Goal: Register for event/course

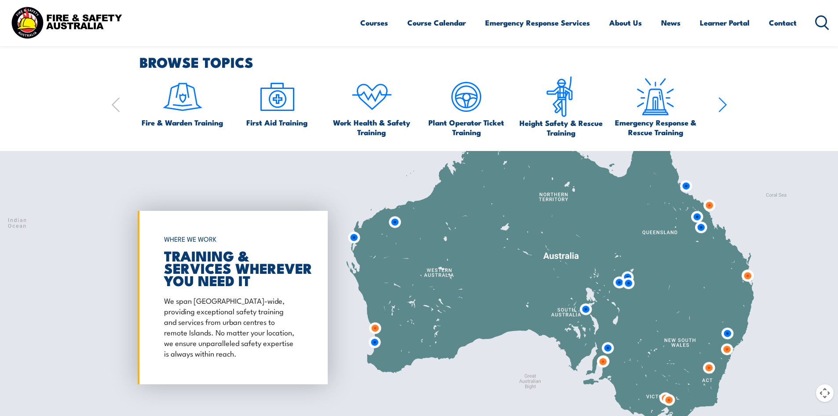
scroll to position [572, 0]
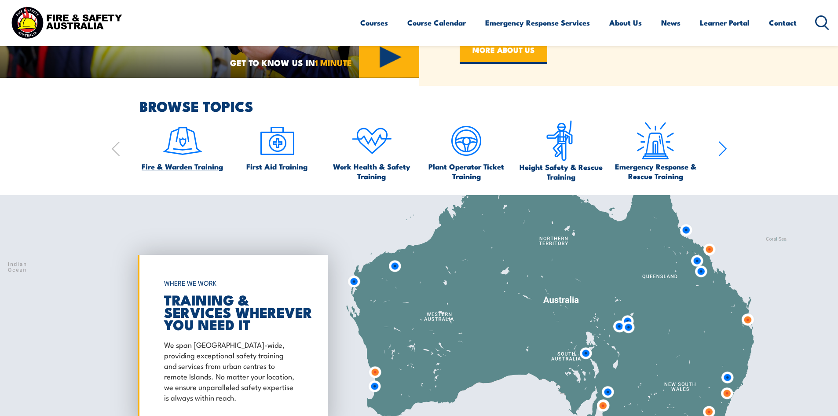
click at [187, 163] on span "Fire & Warden Training" at bounding box center [182, 166] width 81 height 10
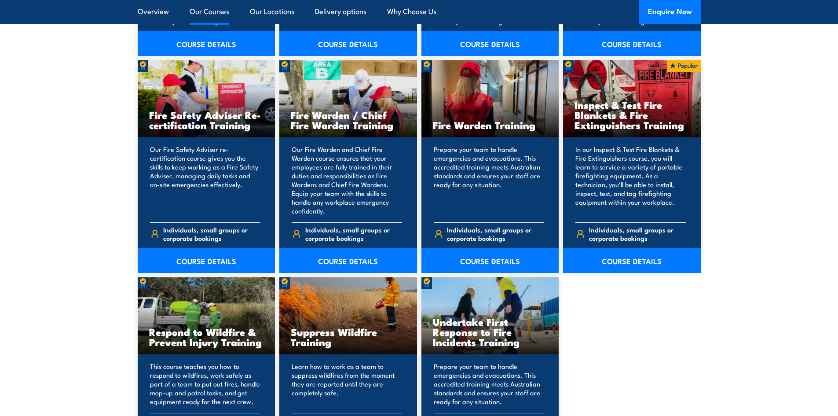
scroll to position [1099, 0]
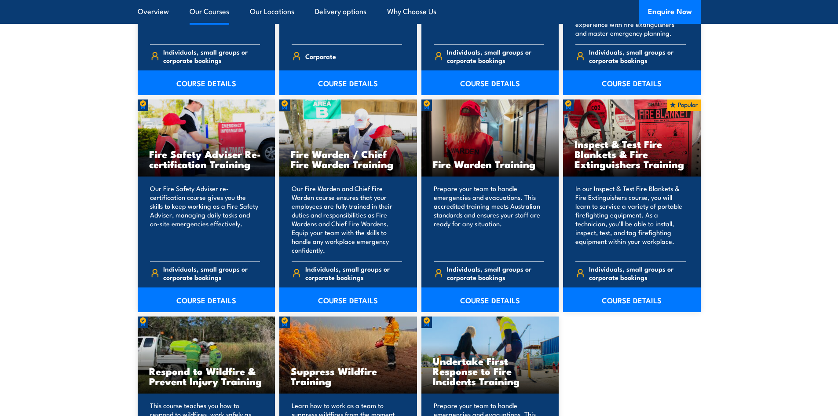
click at [485, 300] on link "COURSE DETAILS" at bounding box center [490, 299] width 138 height 25
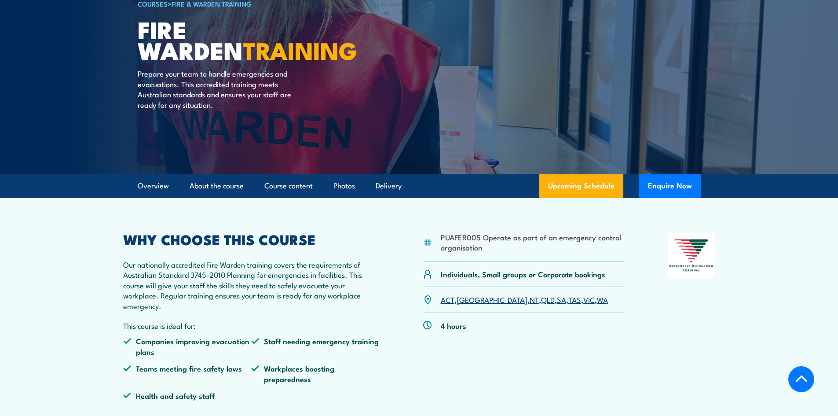
scroll to position [176, 0]
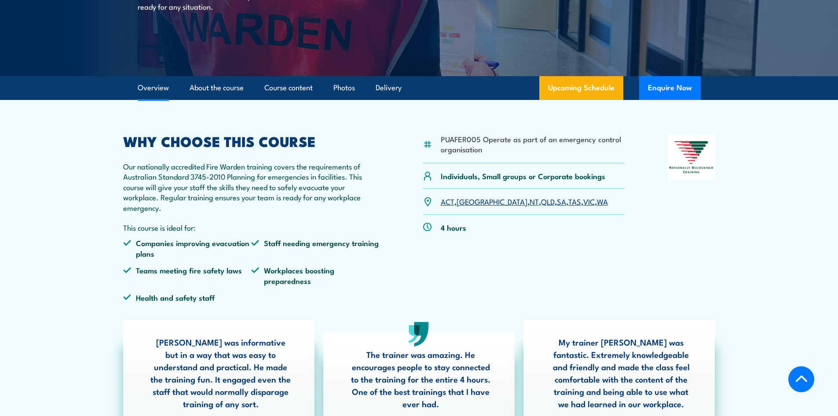
click at [557, 203] on link "SA" at bounding box center [561, 201] width 9 height 11
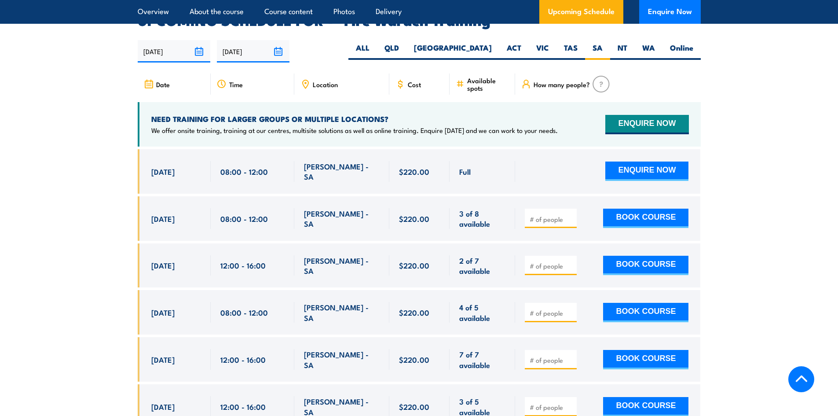
scroll to position [1636, 0]
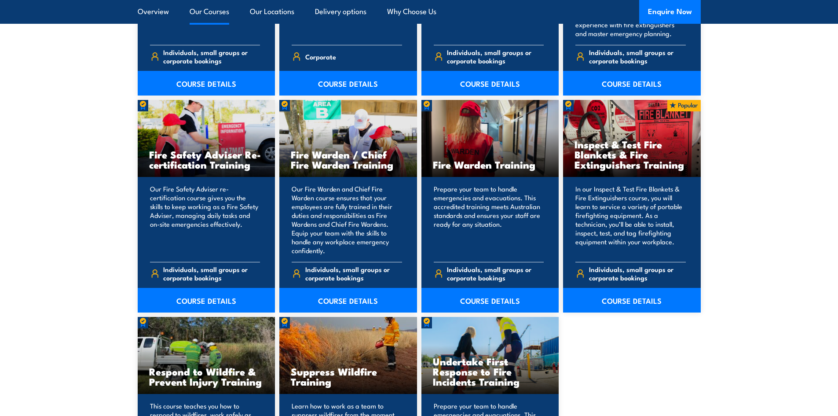
scroll to position [1099, 0]
